Goal: Submit feedback/report problem: Submit feedback/report problem

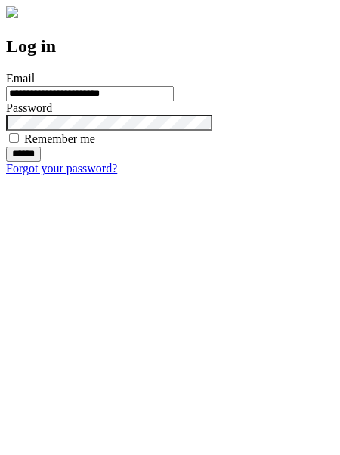
type input "**********"
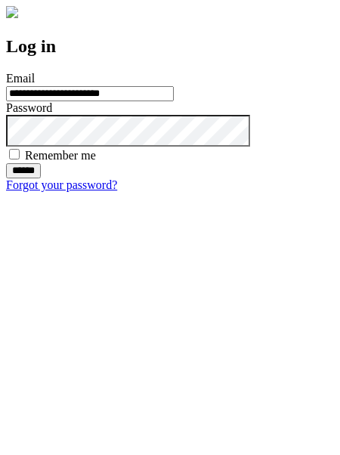
click at [41, 179] on input "******" at bounding box center [23, 170] width 35 height 15
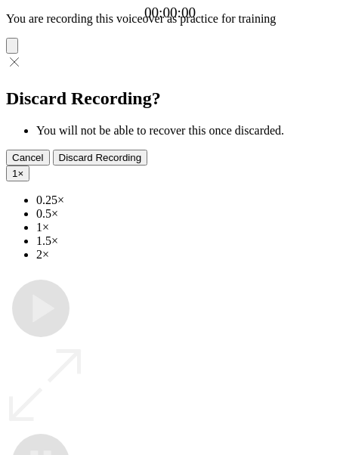
type input "**********"
